Goal: Go to known website: Go to known website

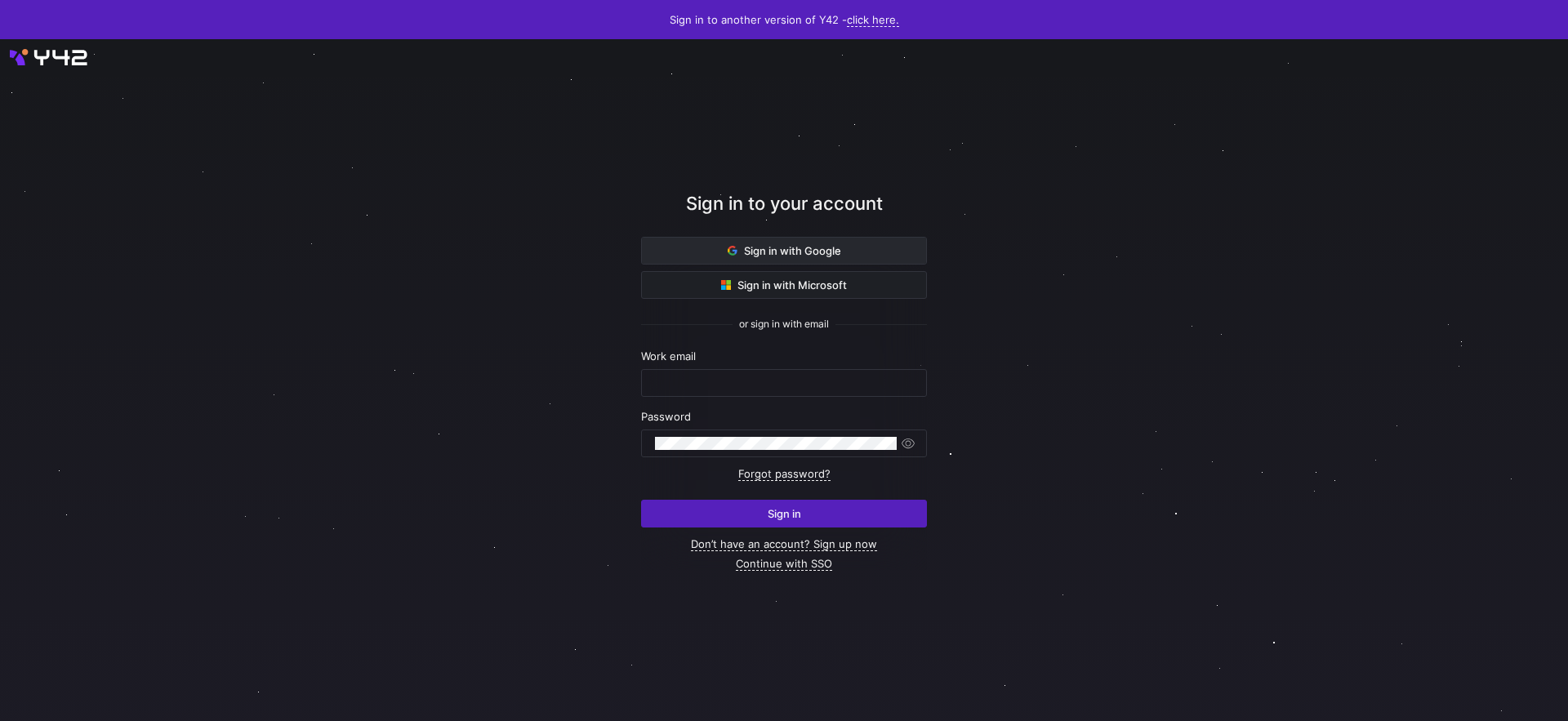
click at [689, 244] on span at bounding box center [783, 251] width 284 height 27
